Goal: Task Accomplishment & Management: Manage account settings

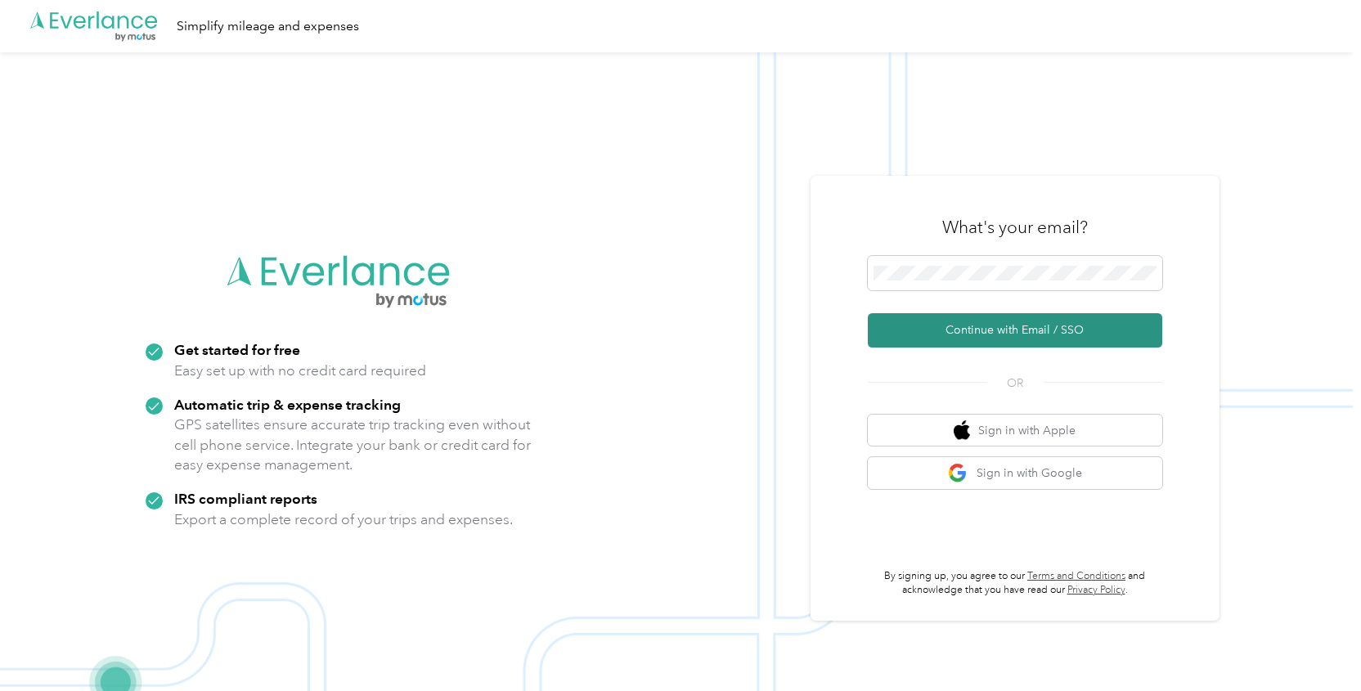
click at [958, 331] on button "Continue with Email / SSO" at bounding box center [1015, 330] width 295 height 34
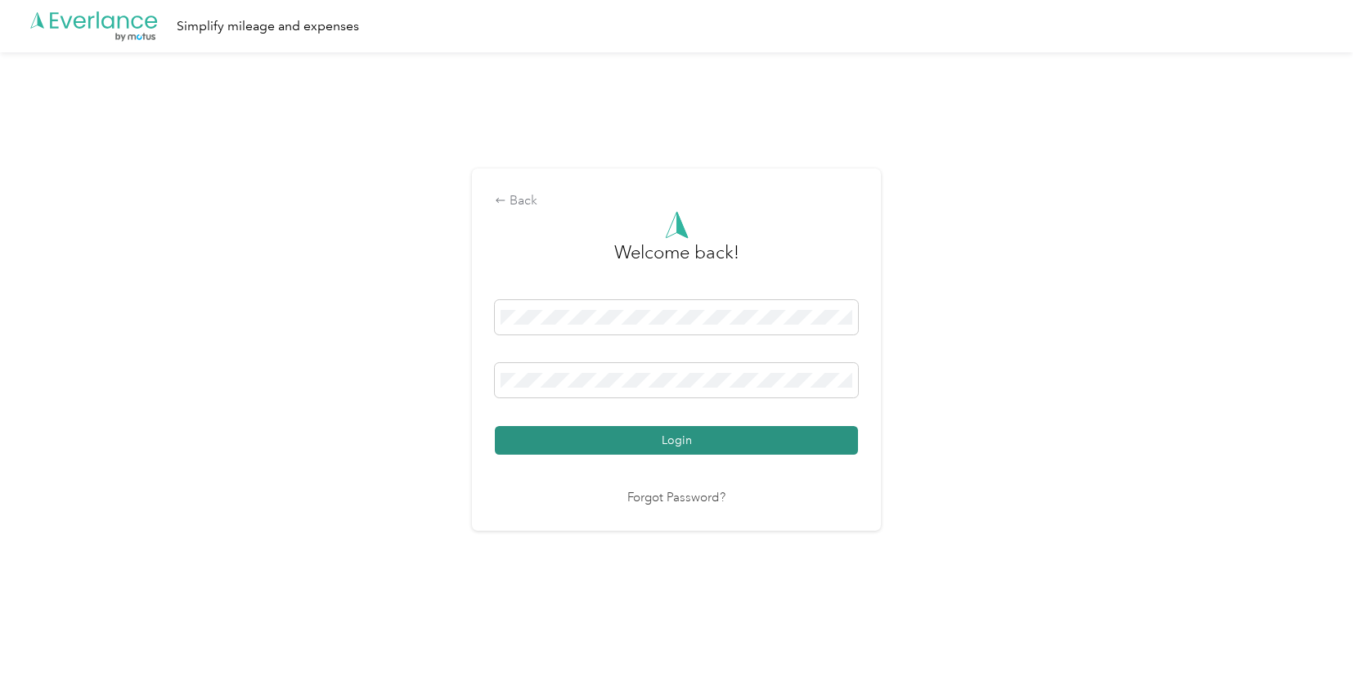
click at [749, 451] on button "Login" at bounding box center [676, 440] width 363 height 29
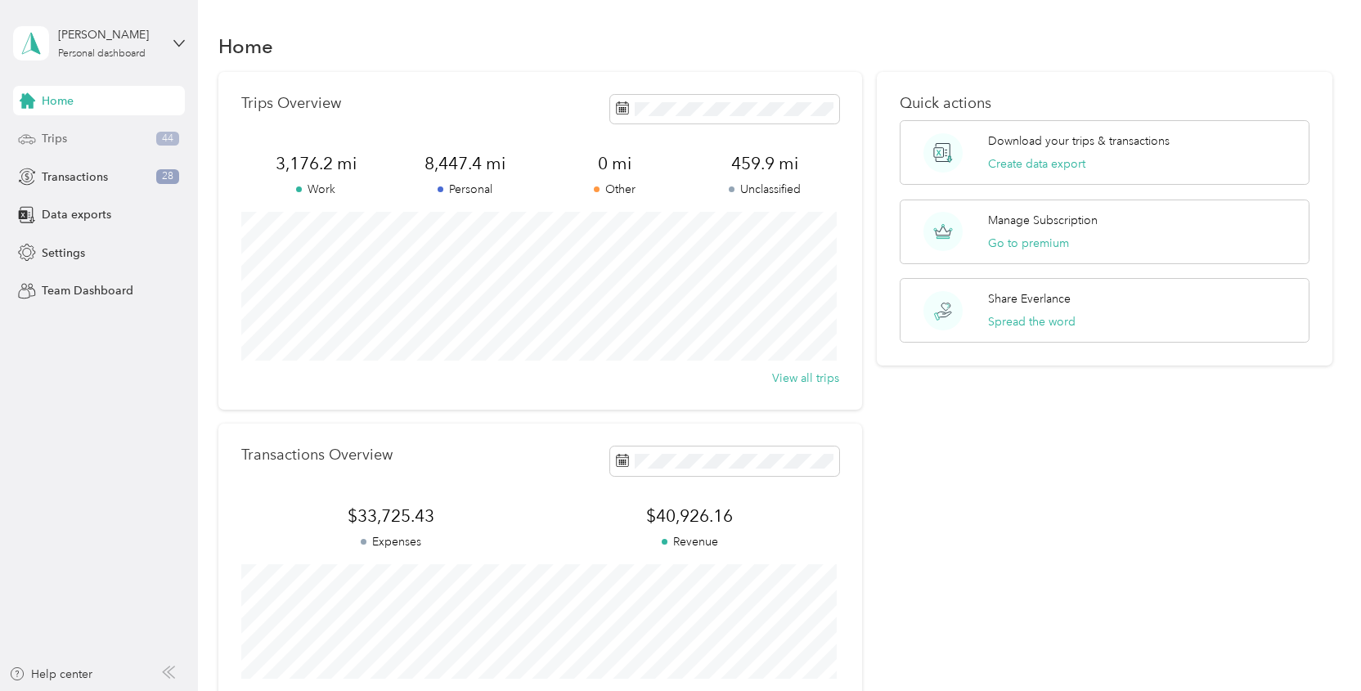
click at [90, 137] on div "Trips 44" at bounding box center [99, 138] width 172 height 29
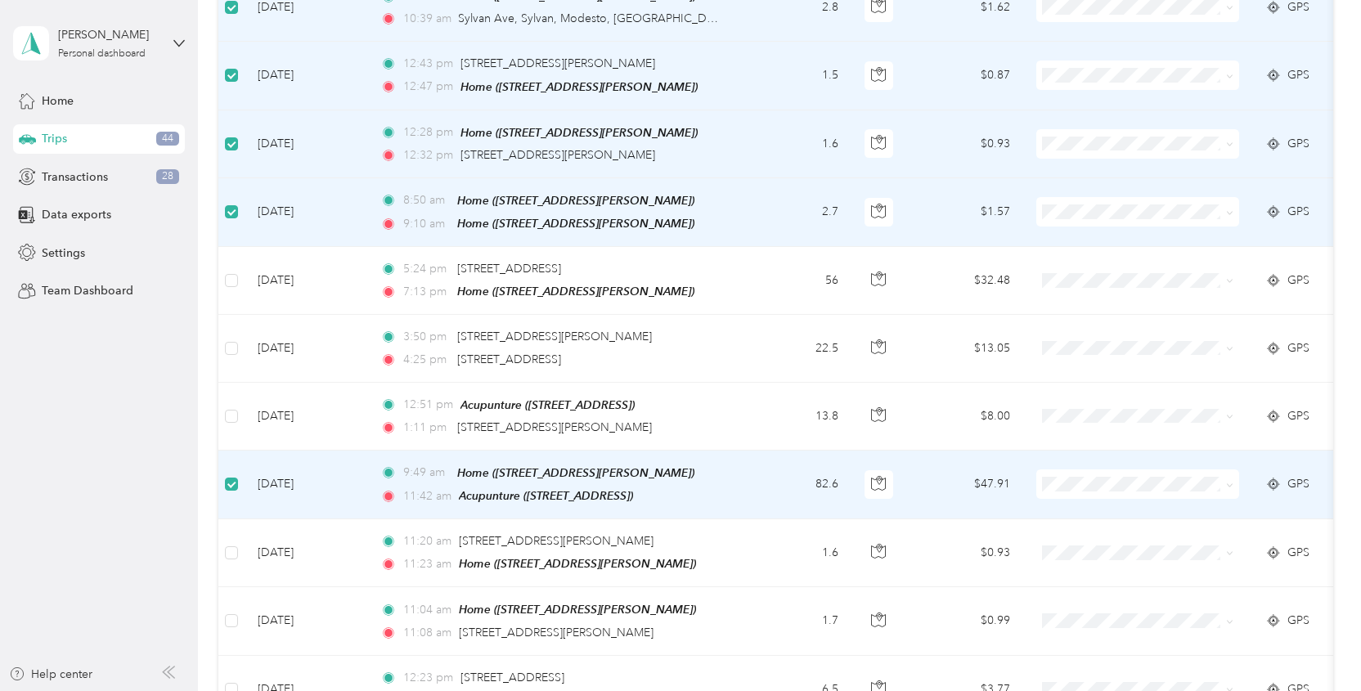
scroll to position [1059, 0]
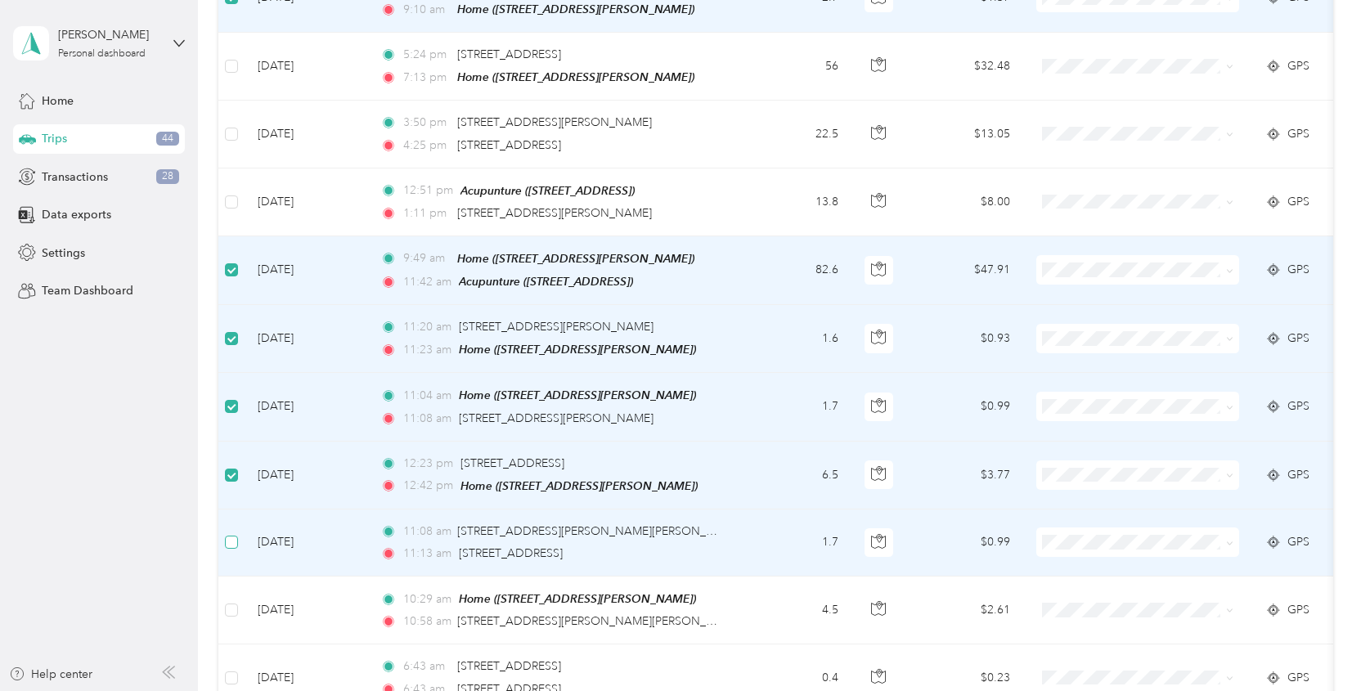
click at [232, 536] on label at bounding box center [231, 542] width 13 height 18
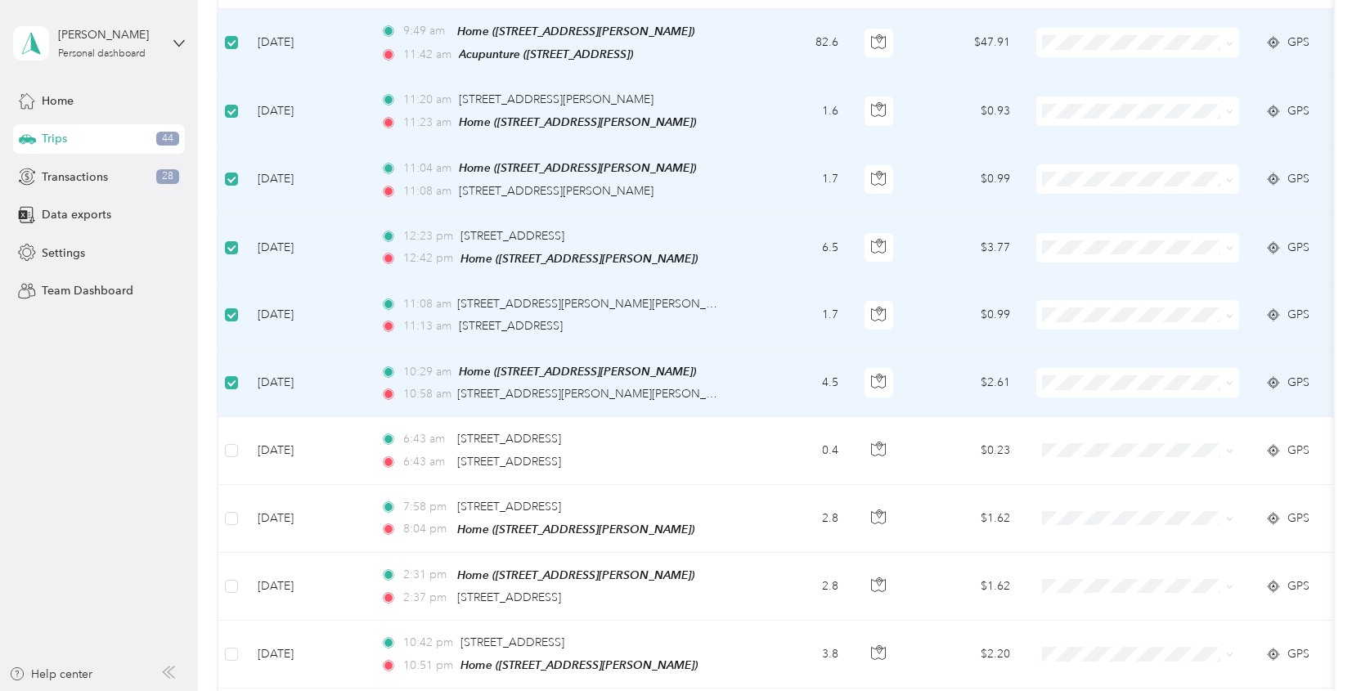
scroll to position [1288, 0]
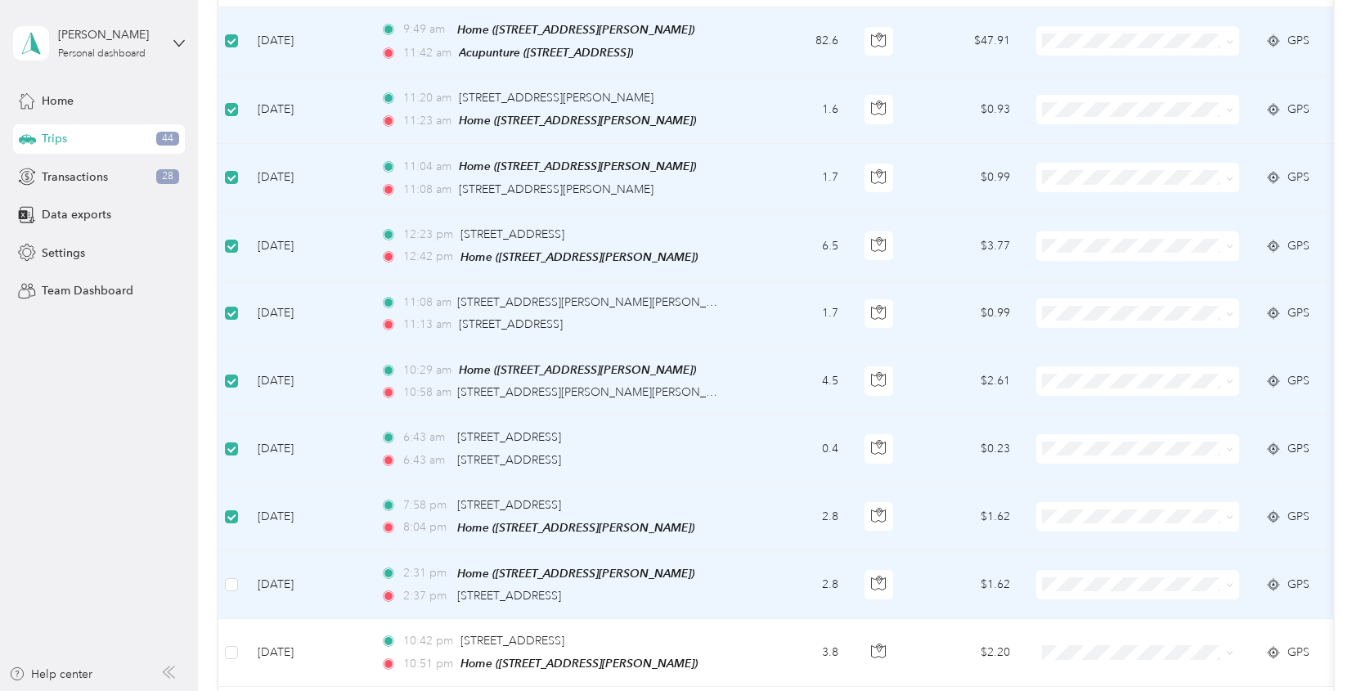
click at [237, 569] on td at bounding box center [231, 585] width 26 height 68
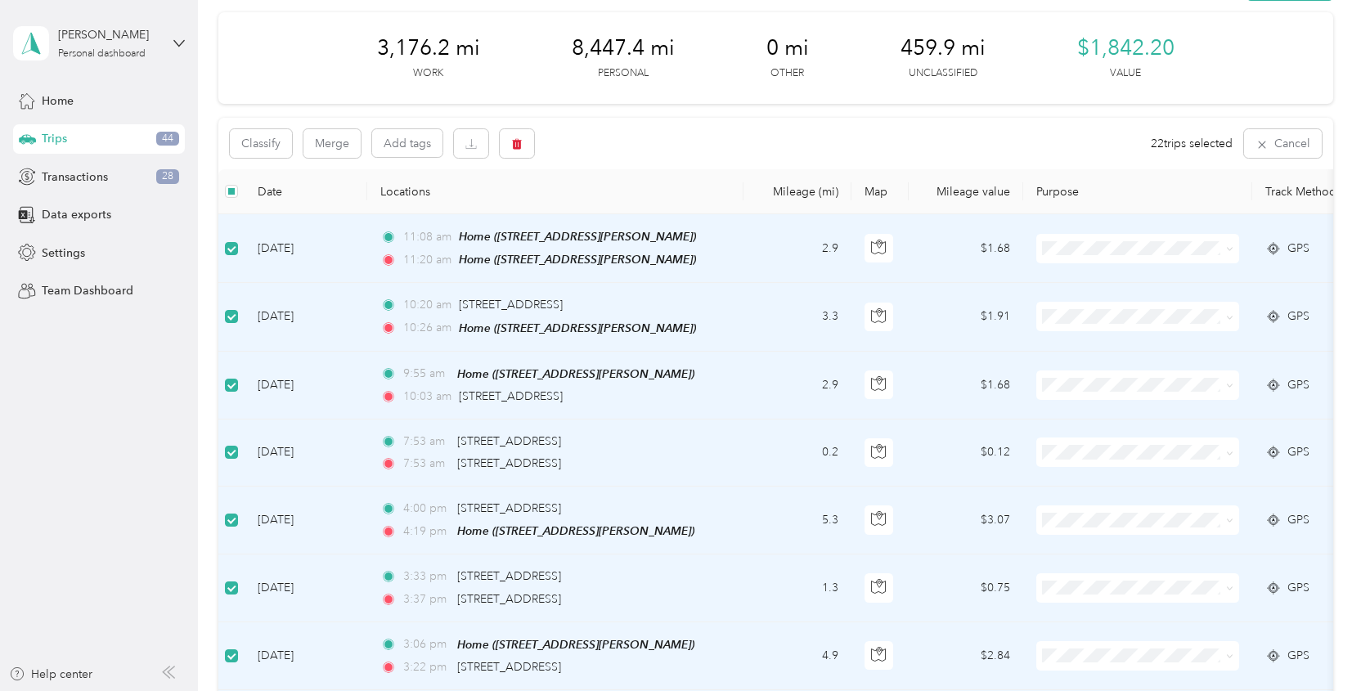
scroll to position [0, 0]
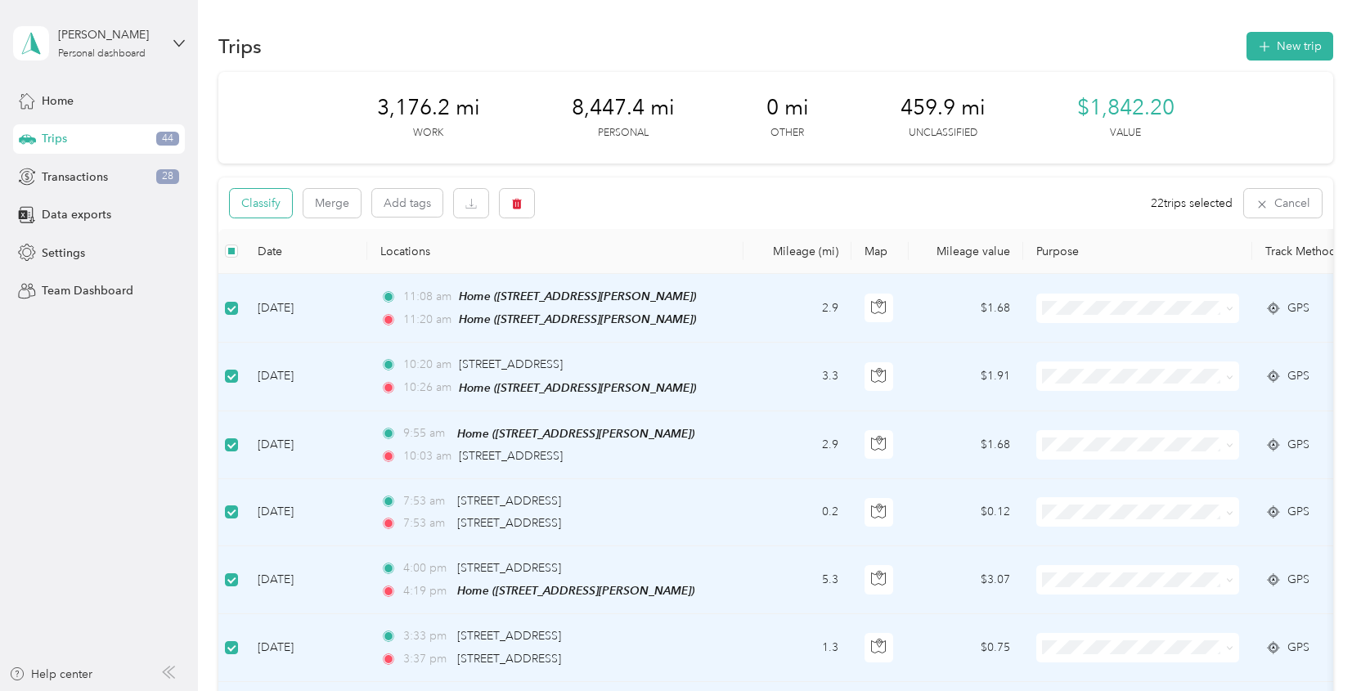
click at [266, 192] on button "Classify" at bounding box center [261, 203] width 62 height 29
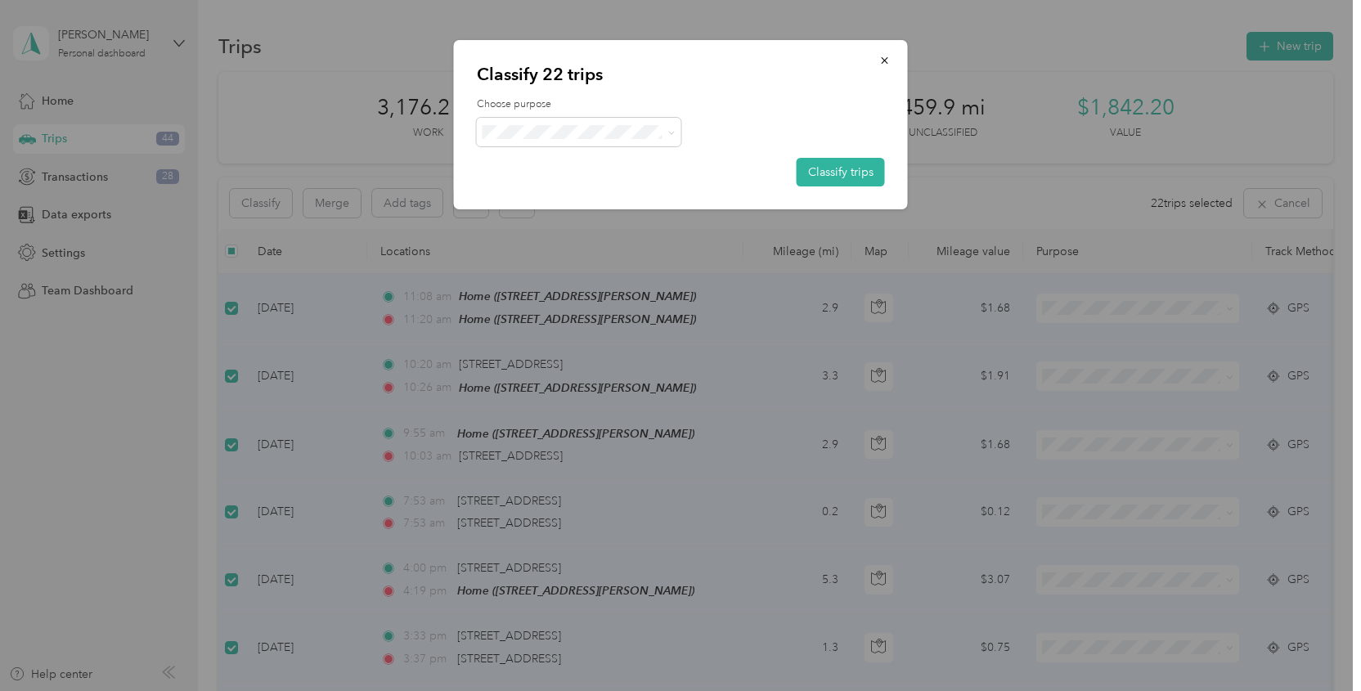
click at [529, 192] on span "Personal" at bounding box center [593, 183] width 152 height 17
click at [835, 178] on button "Classify trips" at bounding box center [841, 172] width 88 height 29
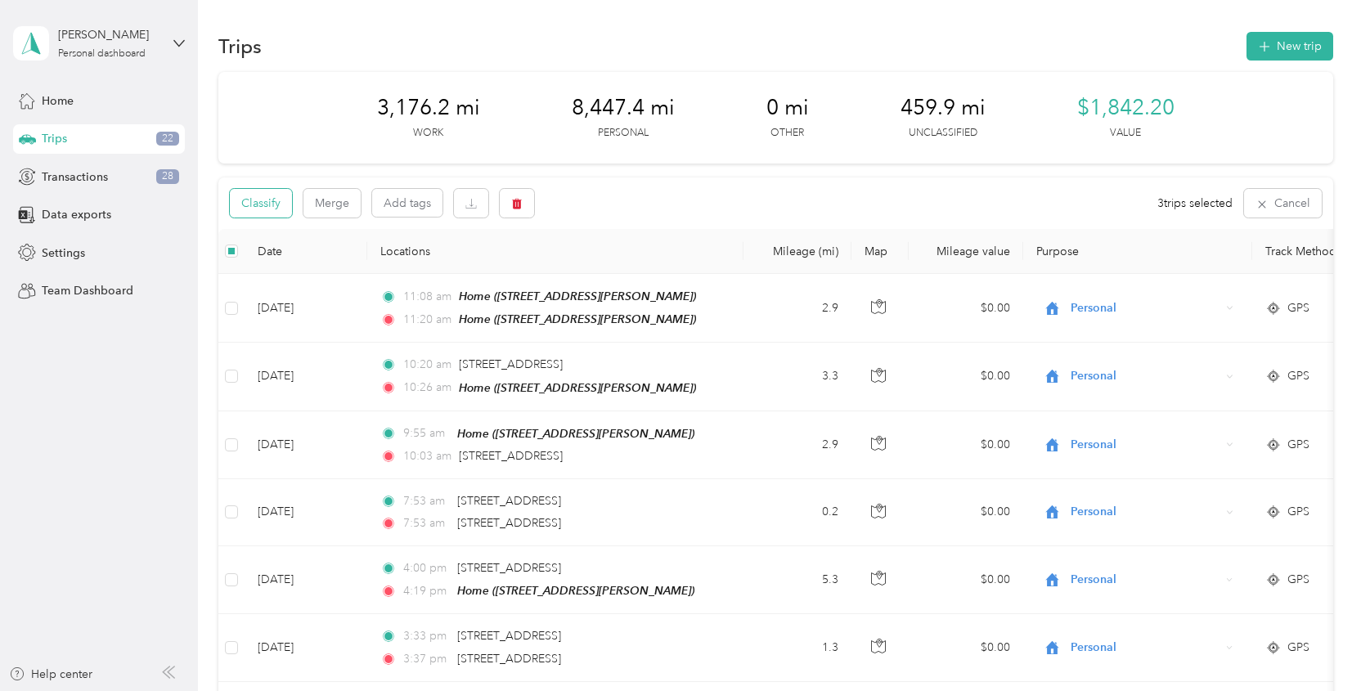
click at [266, 206] on button "Classify" at bounding box center [261, 203] width 62 height 29
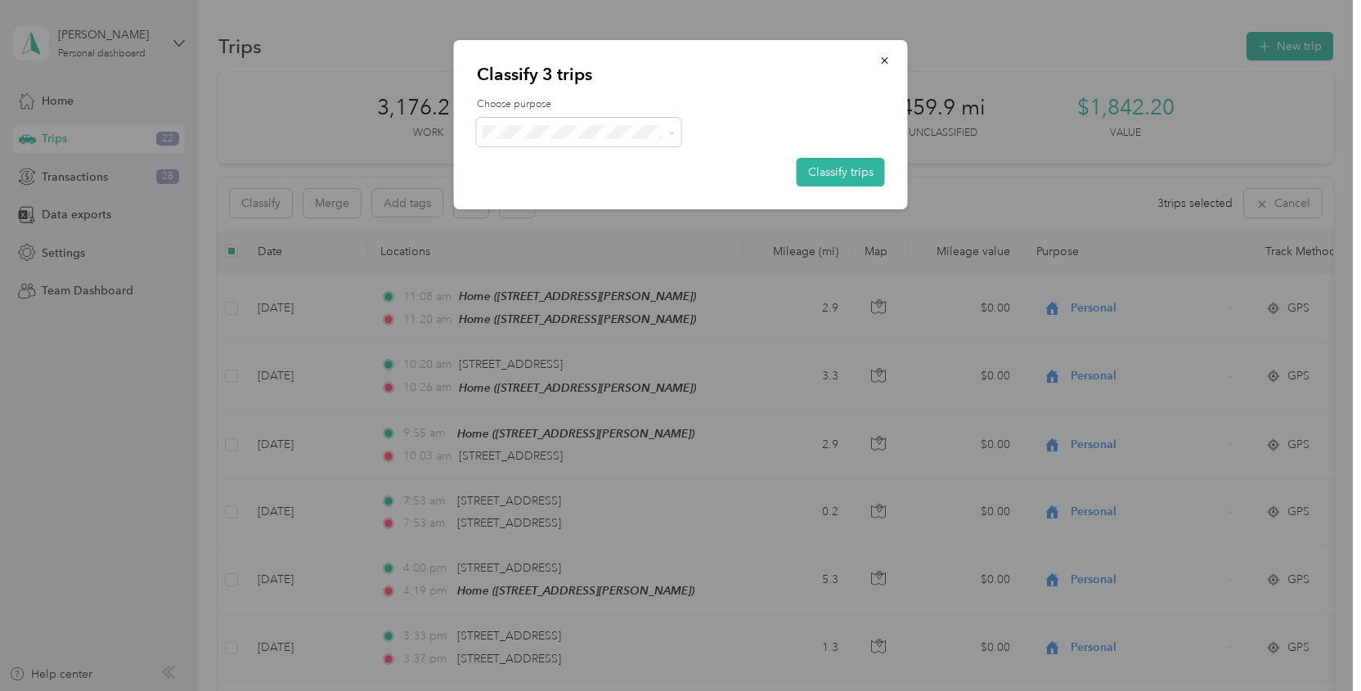
click at [540, 158] on span "Work" at bounding box center [593, 162] width 152 height 17
click at [835, 162] on button "Classify trips" at bounding box center [841, 172] width 88 height 29
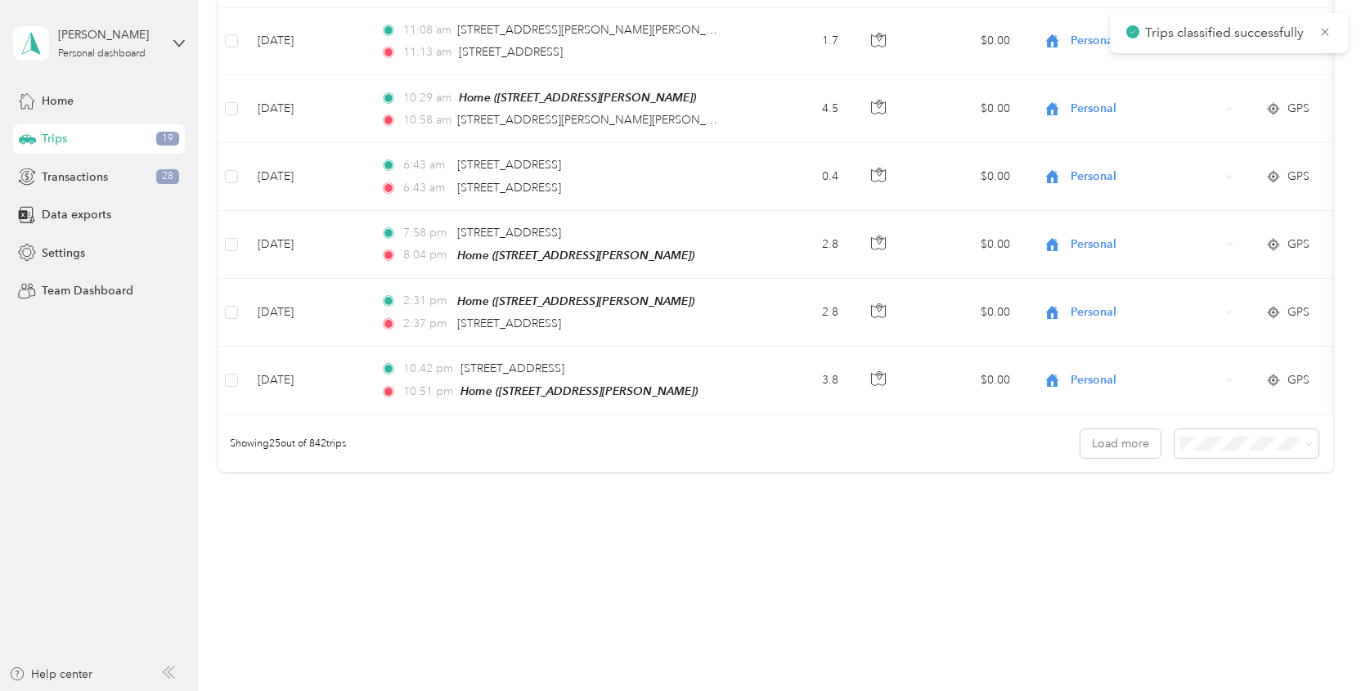
scroll to position [1563, 0]
click at [1129, 437] on button "Load more" at bounding box center [1121, 443] width 80 height 29
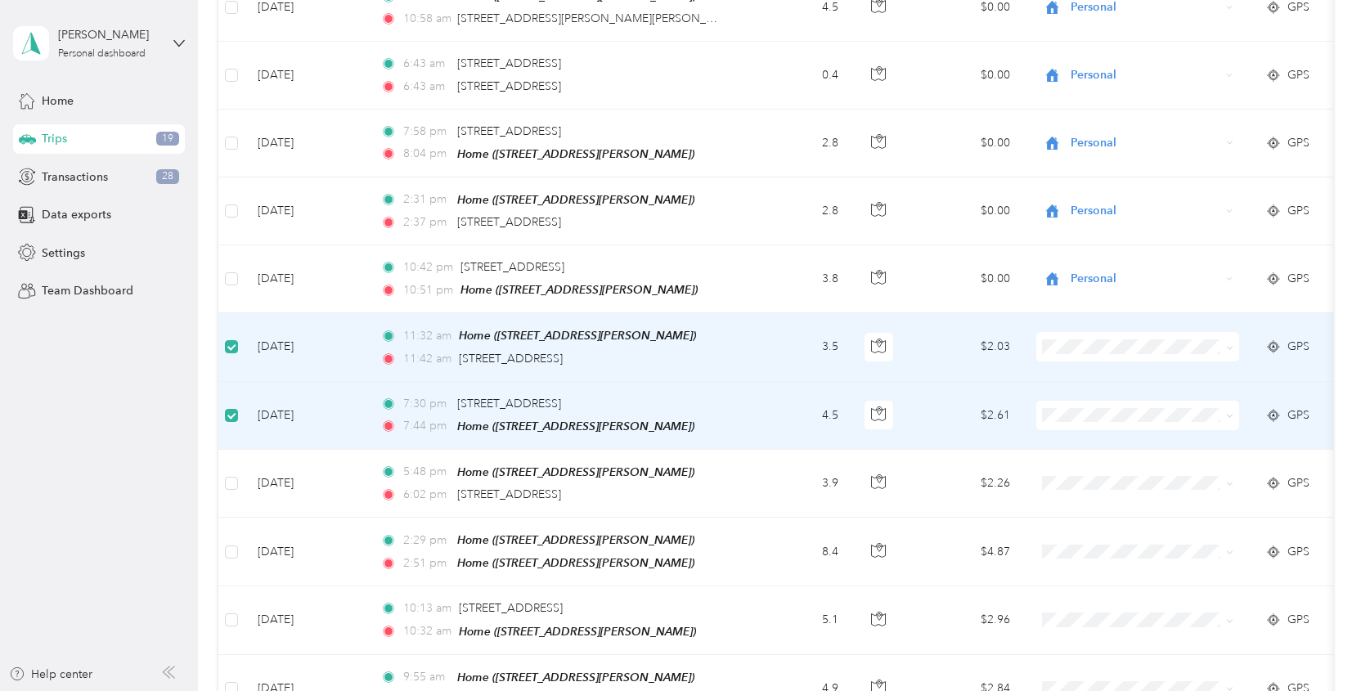
scroll to position [1725, 0]
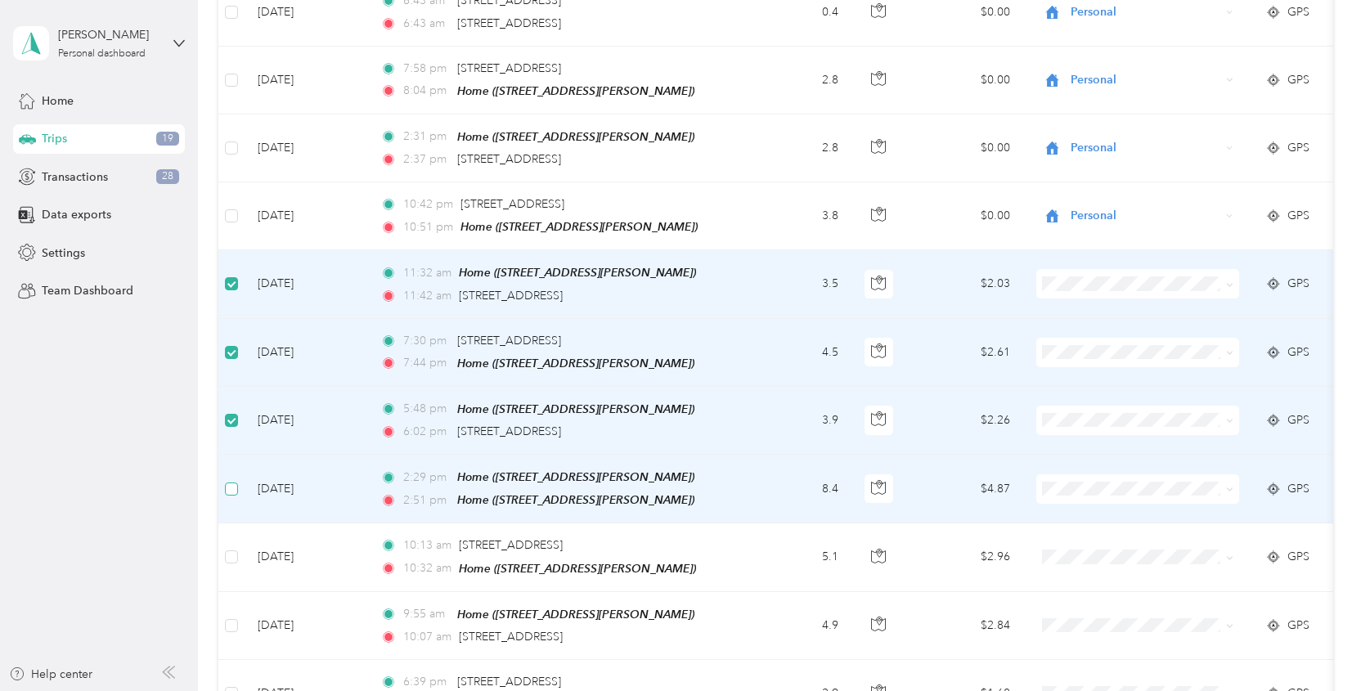
click at [232, 480] on label at bounding box center [231, 489] width 13 height 18
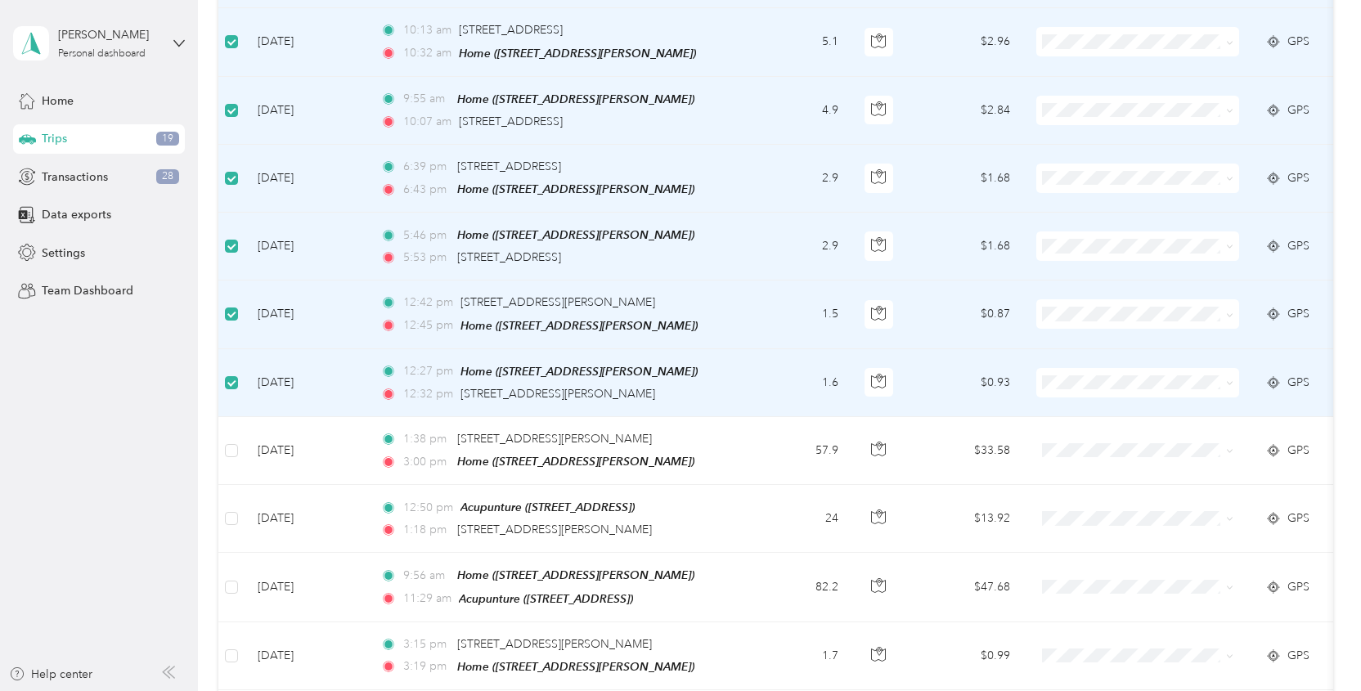
scroll to position [2249, 0]
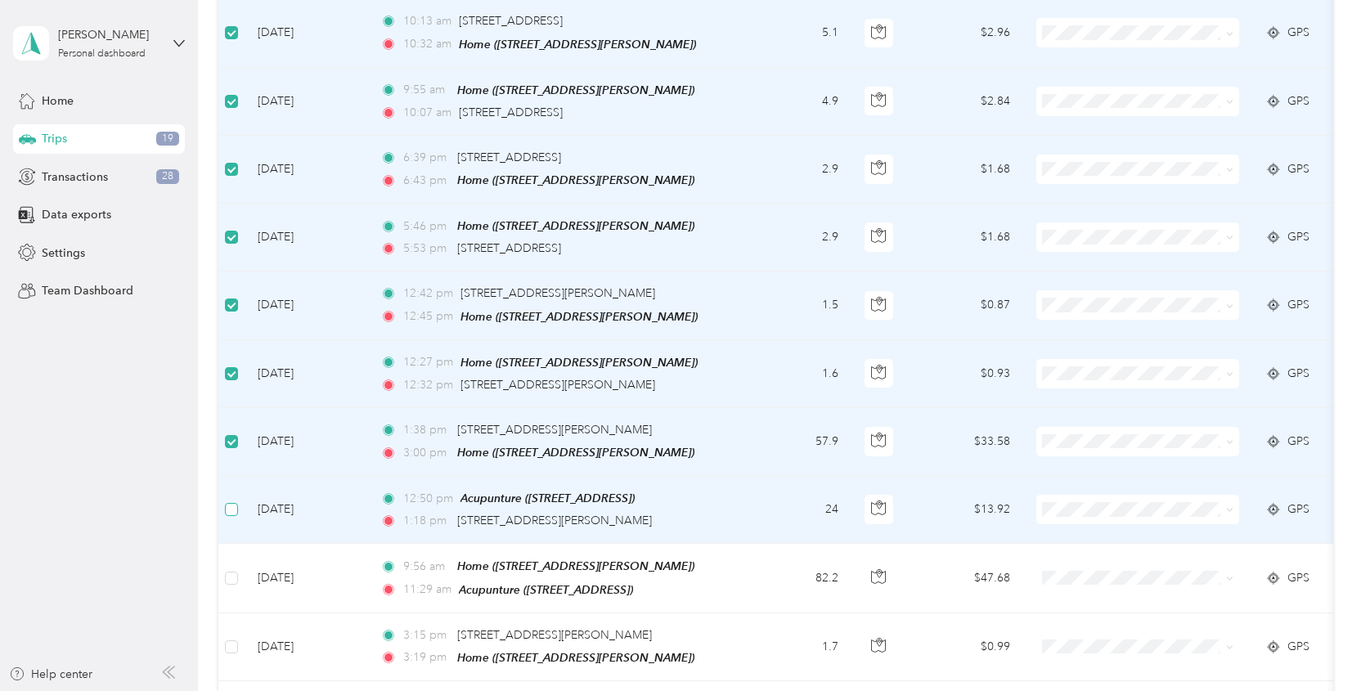
click at [232, 501] on label at bounding box center [231, 510] width 13 height 18
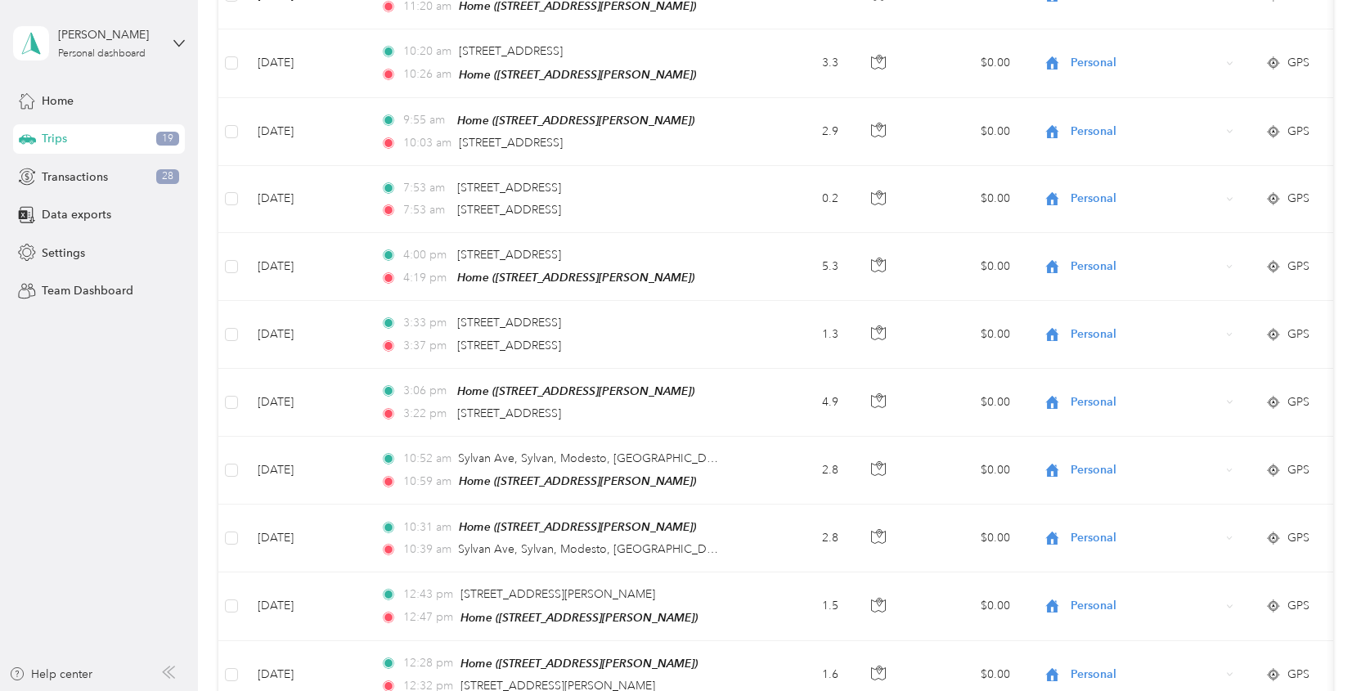
scroll to position [0, 0]
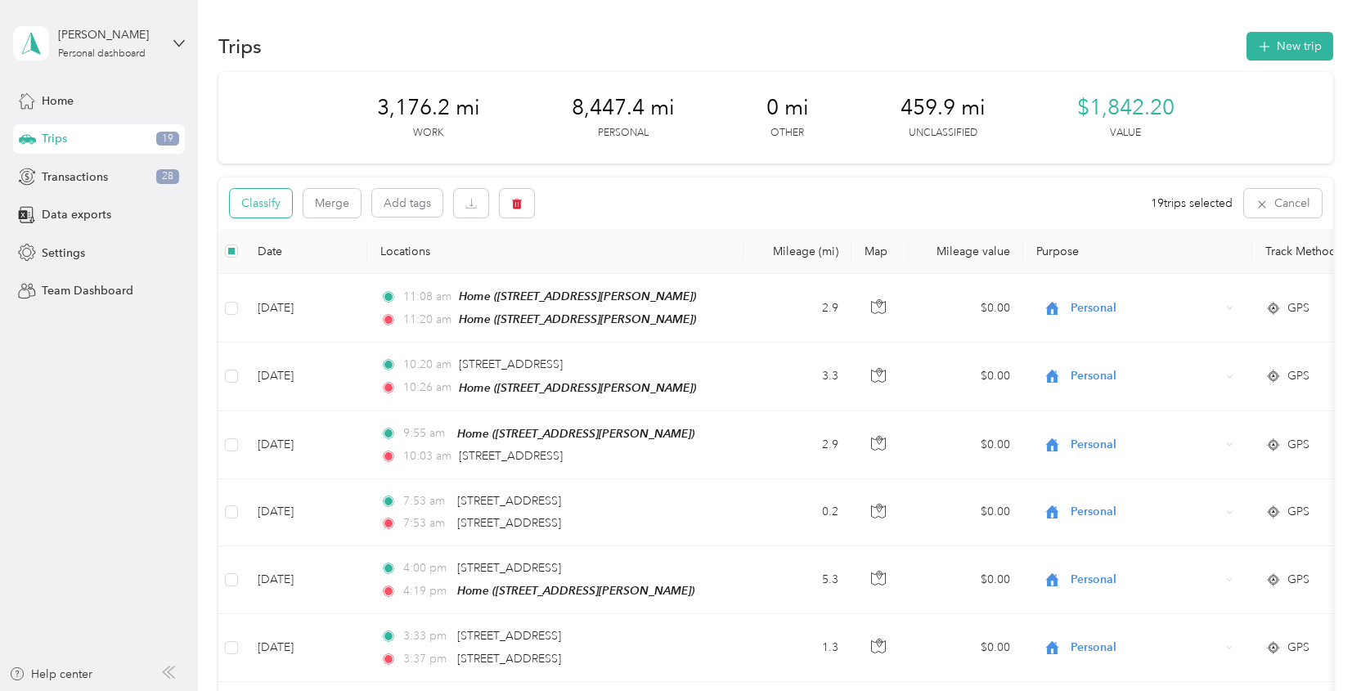
click at [266, 204] on button "Classify" at bounding box center [261, 203] width 62 height 29
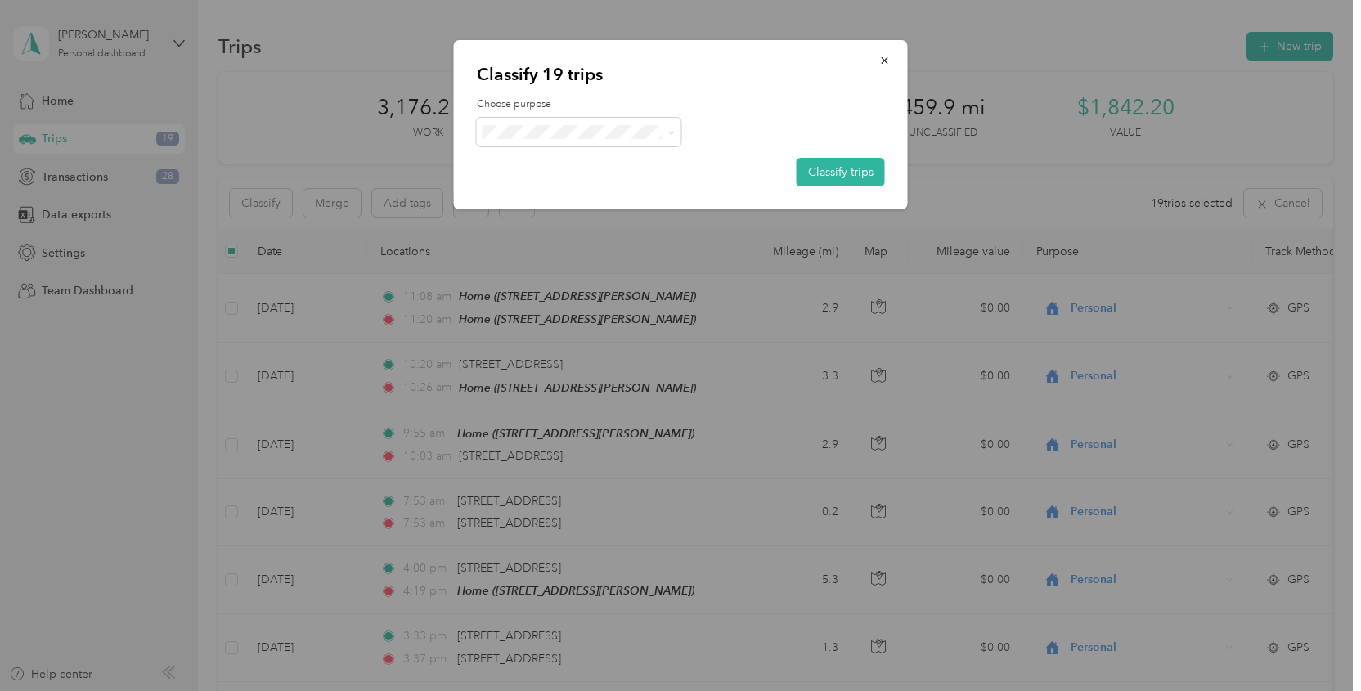
click at [539, 182] on span "Personal" at bounding box center [593, 190] width 152 height 17
click at [838, 171] on button "Classify trips" at bounding box center [841, 172] width 88 height 29
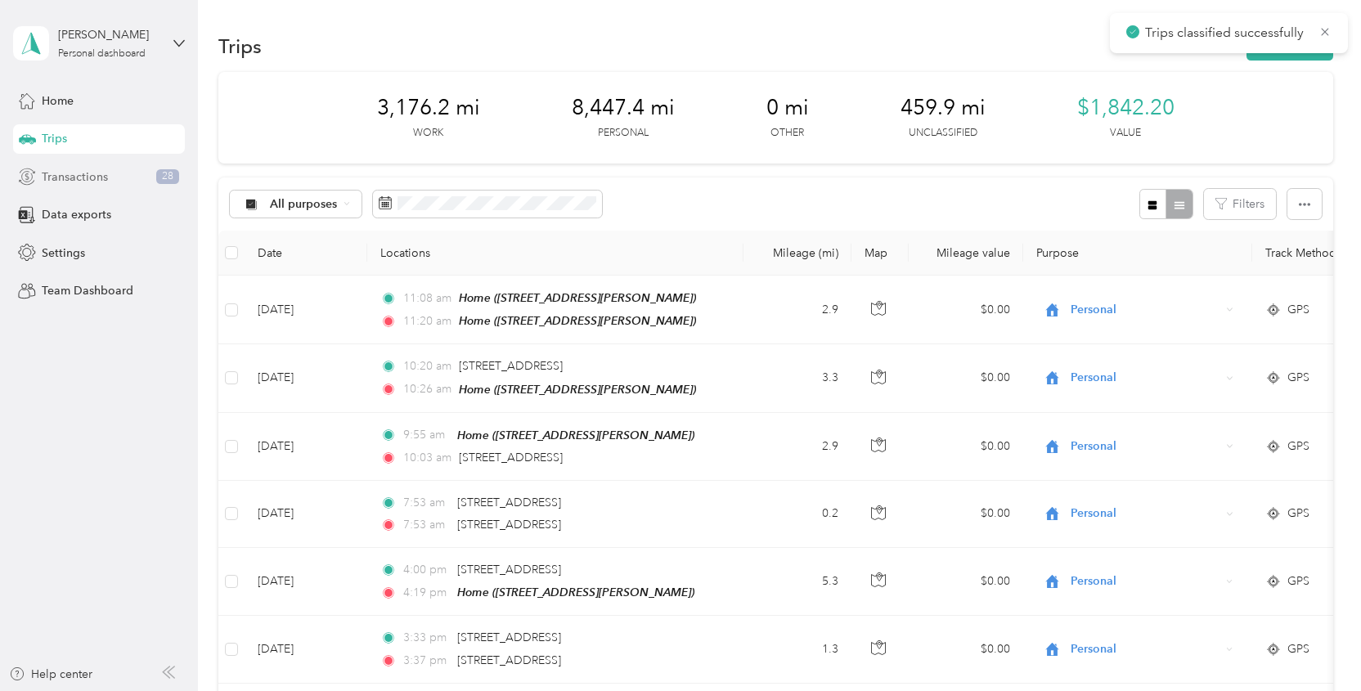
click at [111, 179] on div "Transactions 28" at bounding box center [99, 176] width 172 height 29
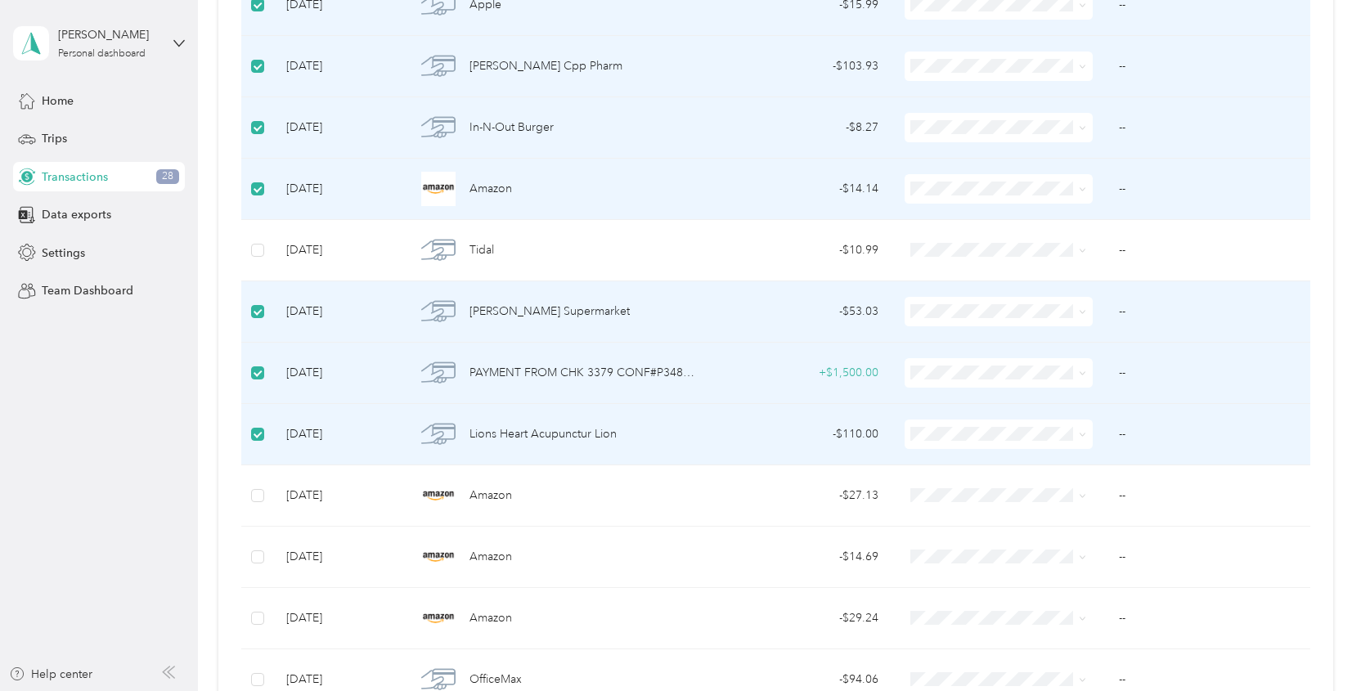
scroll to position [1159, 0]
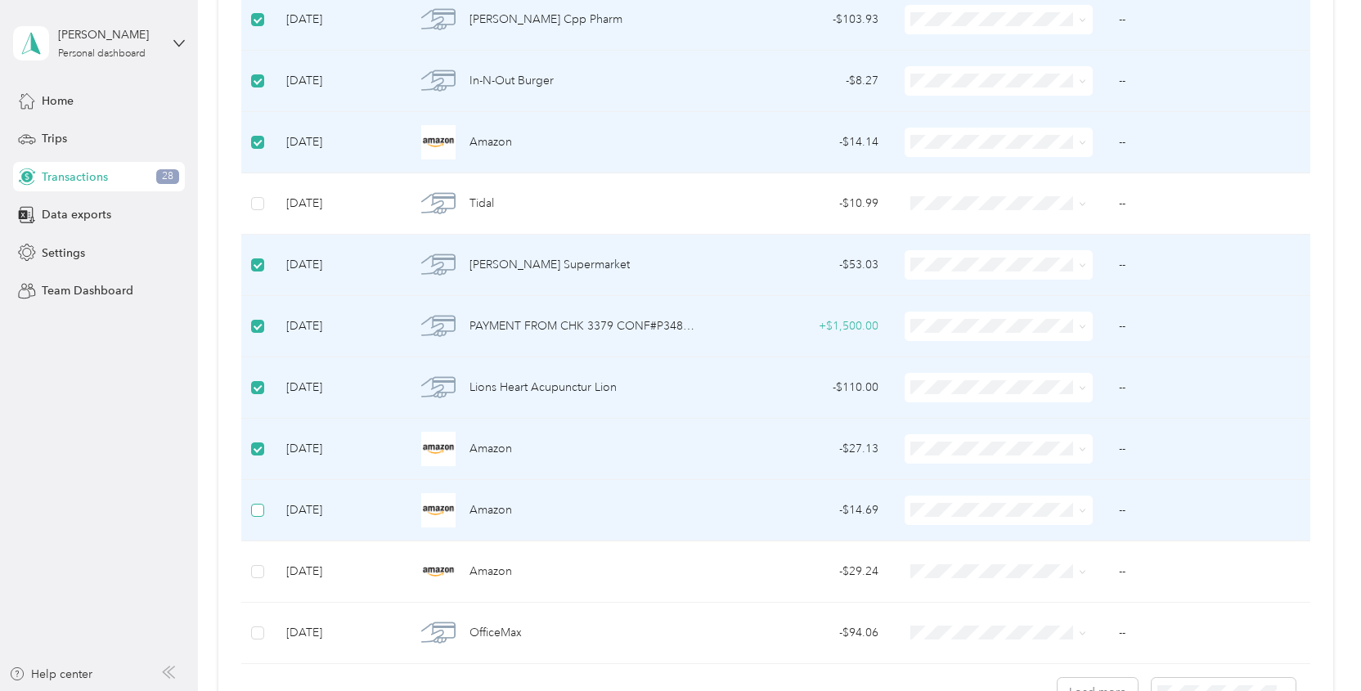
click at [259, 515] on label at bounding box center [257, 511] width 13 height 18
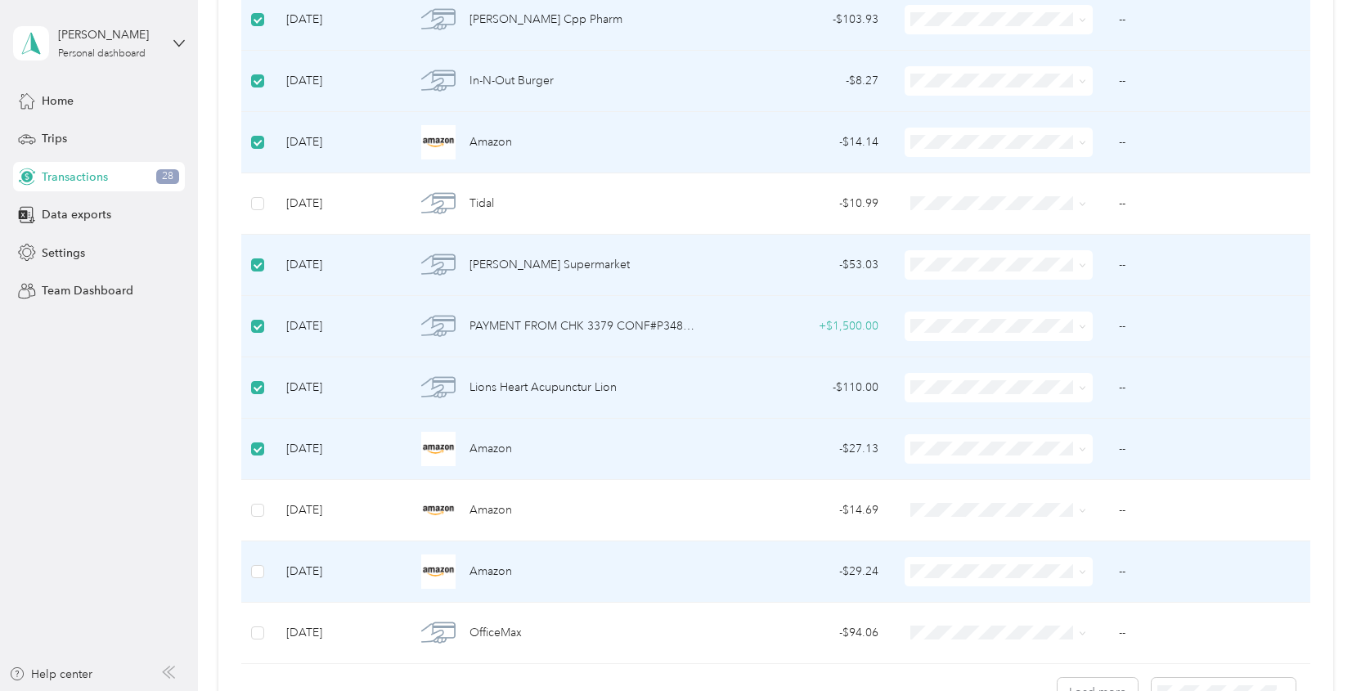
click at [264, 565] on td at bounding box center [257, 572] width 33 height 61
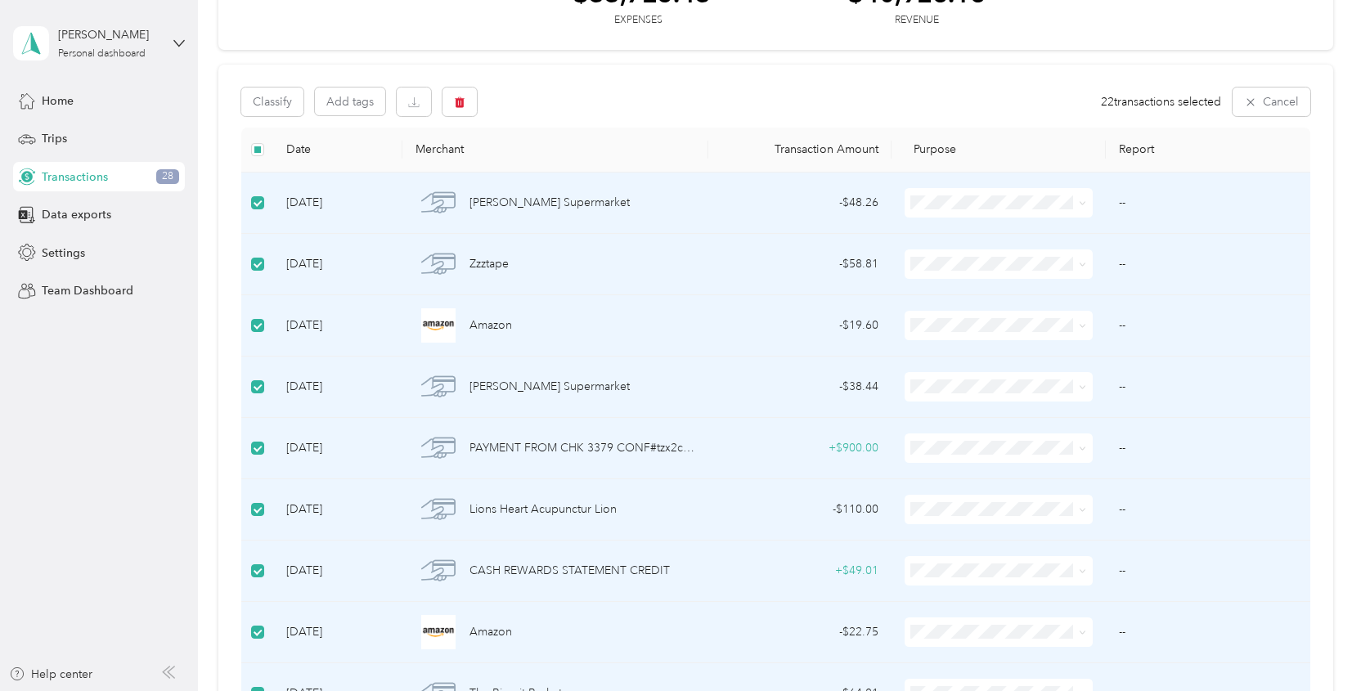
scroll to position [0, 0]
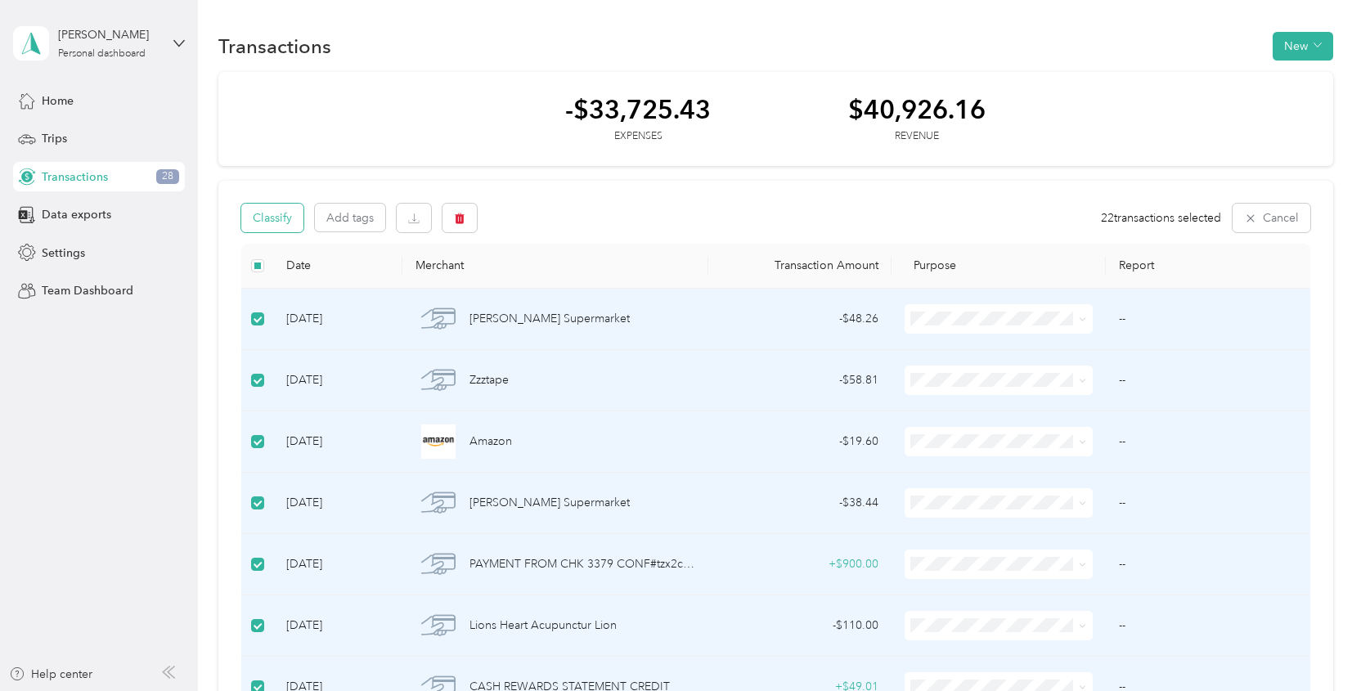
click at [280, 217] on button "Classify" at bounding box center [272, 218] width 62 height 29
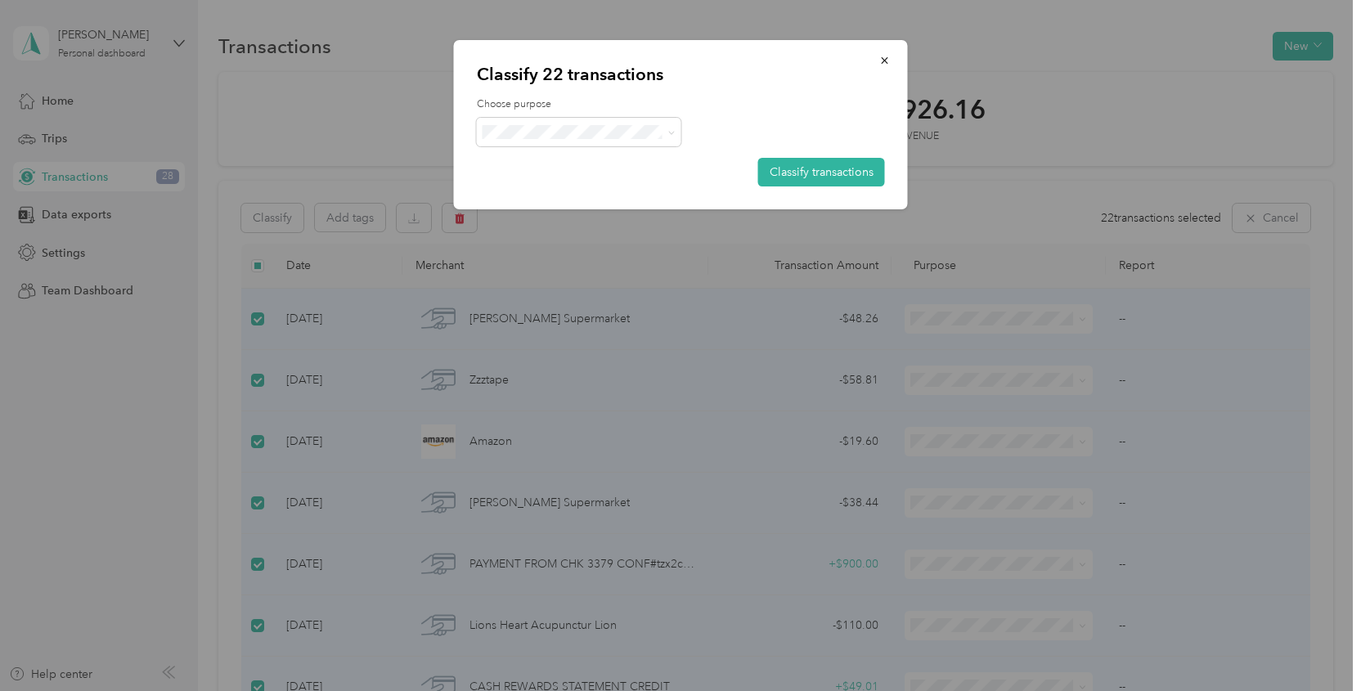
click at [543, 182] on span "Personal" at bounding box center [593, 188] width 152 height 17
click at [814, 164] on button "Classify transactions" at bounding box center [821, 172] width 127 height 29
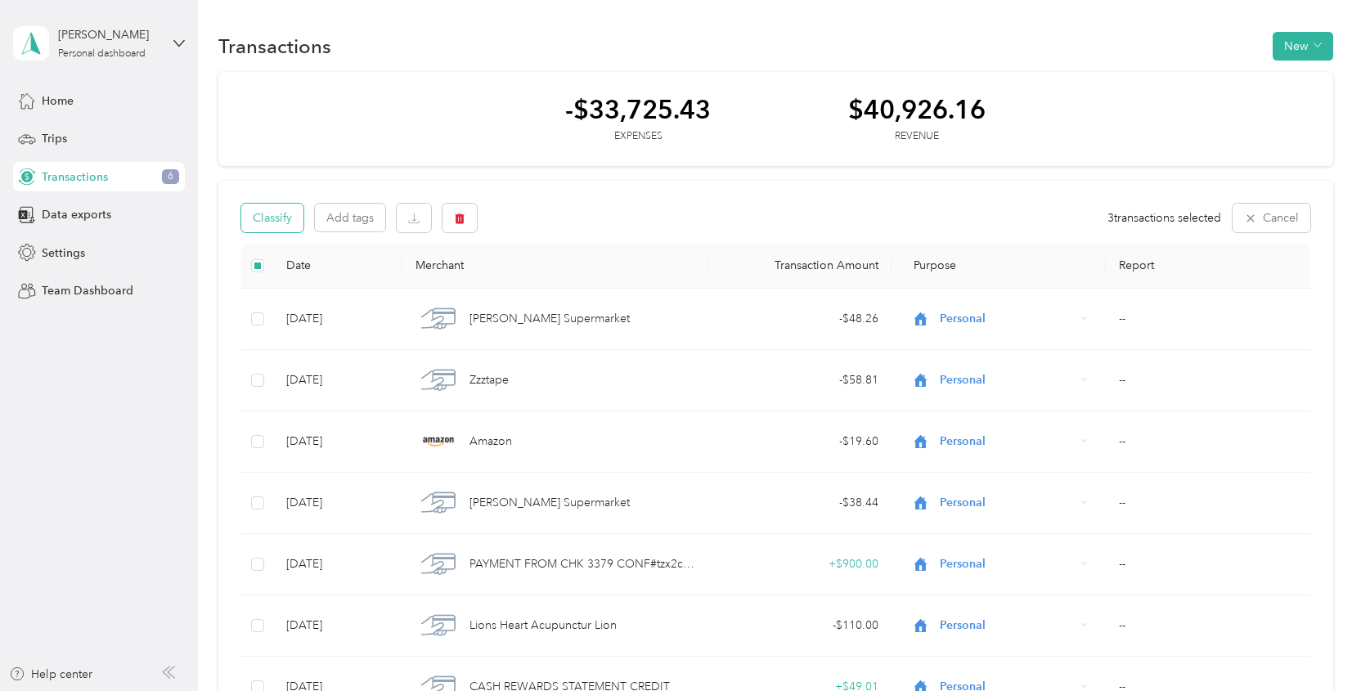
click at [277, 214] on button "Classify" at bounding box center [272, 218] width 62 height 29
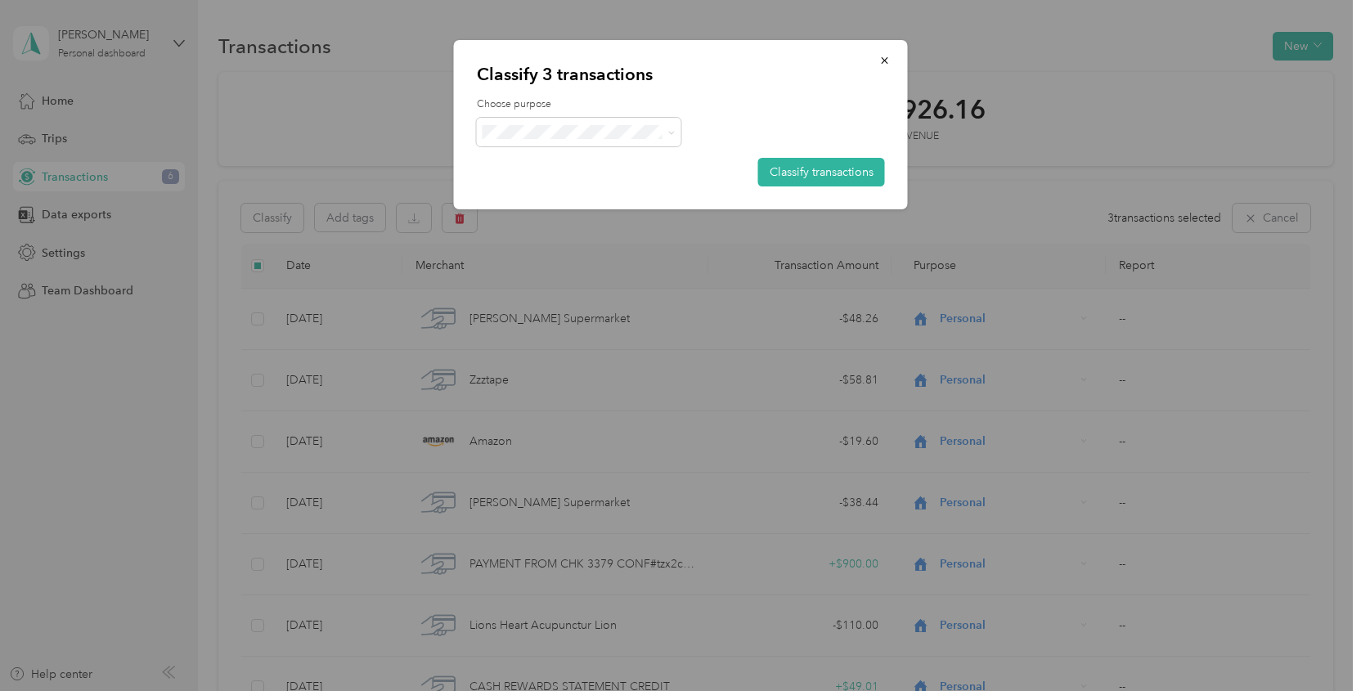
click at [547, 162] on li "Work" at bounding box center [579, 157] width 205 height 29
click at [789, 168] on button "Classify transactions" at bounding box center [821, 172] width 127 height 29
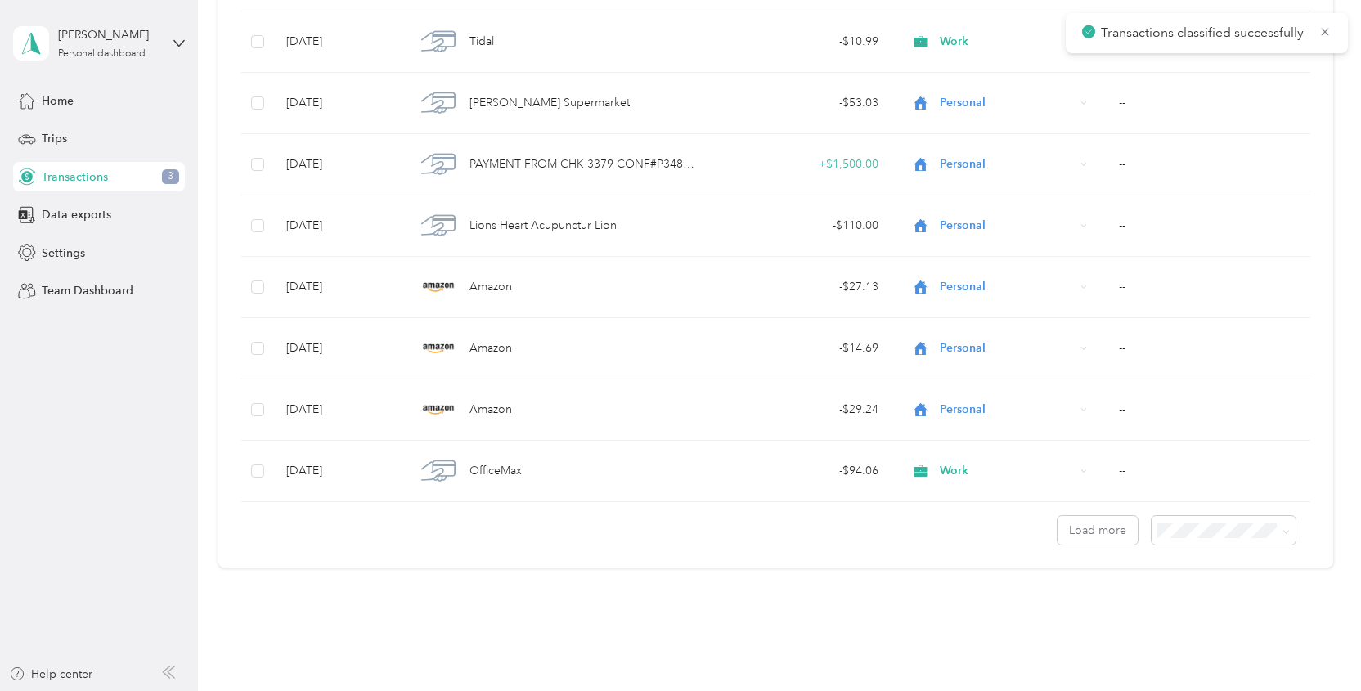
scroll to position [1321, 0]
click at [1092, 534] on button "Load more" at bounding box center [1098, 529] width 80 height 29
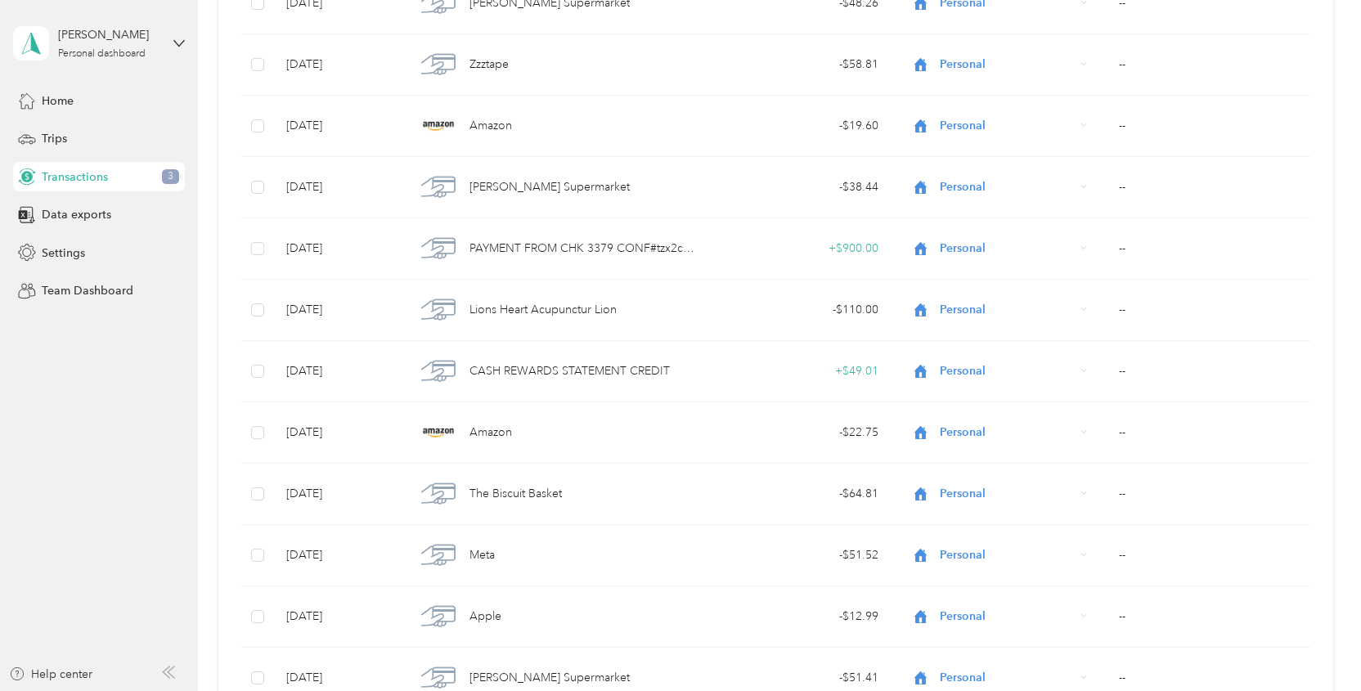
scroll to position [0, 0]
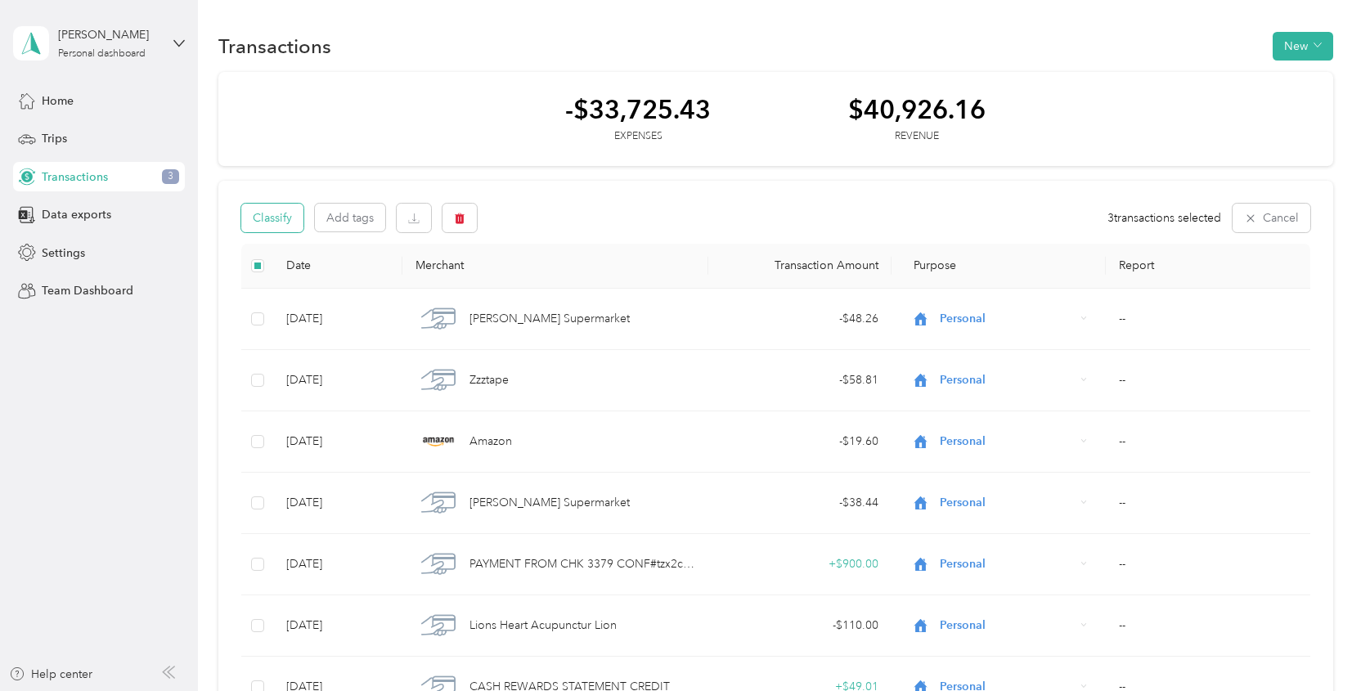
click at [281, 211] on button "Classify" at bounding box center [272, 218] width 62 height 29
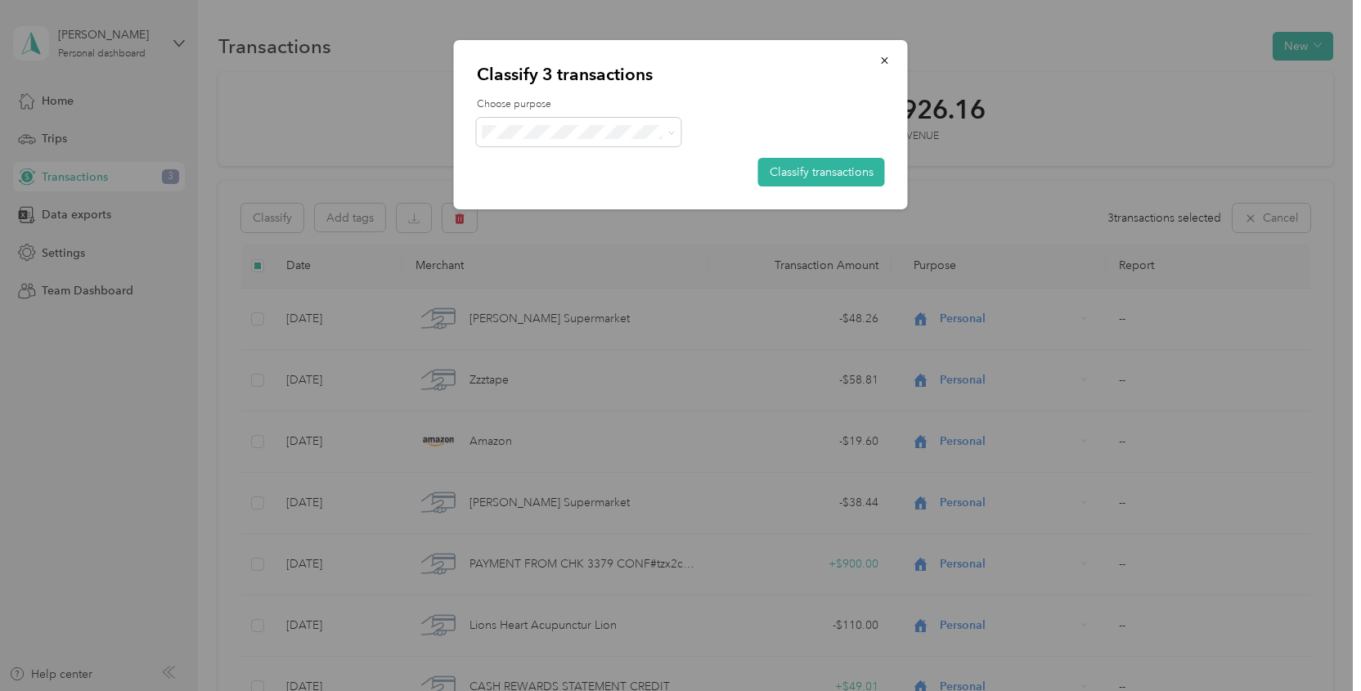
click at [565, 186] on span "Personal" at bounding box center [593, 190] width 152 height 17
click at [794, 176] on button "Classify transactions" at bounding box center [821, 172] width 127 height 29
